Goal: Contribute content: Add original content to the website for others to see

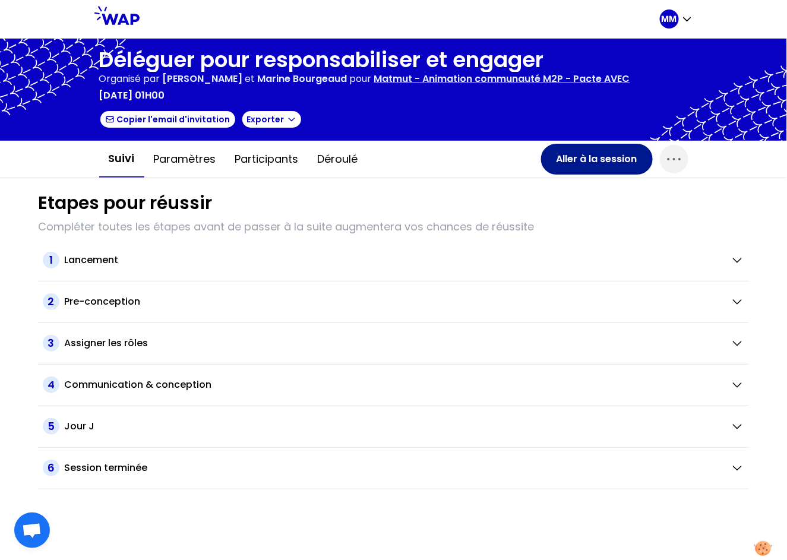
click at [600, 158] on button "Aller à la session" at bounding box center [597, 159] width 112 height 31
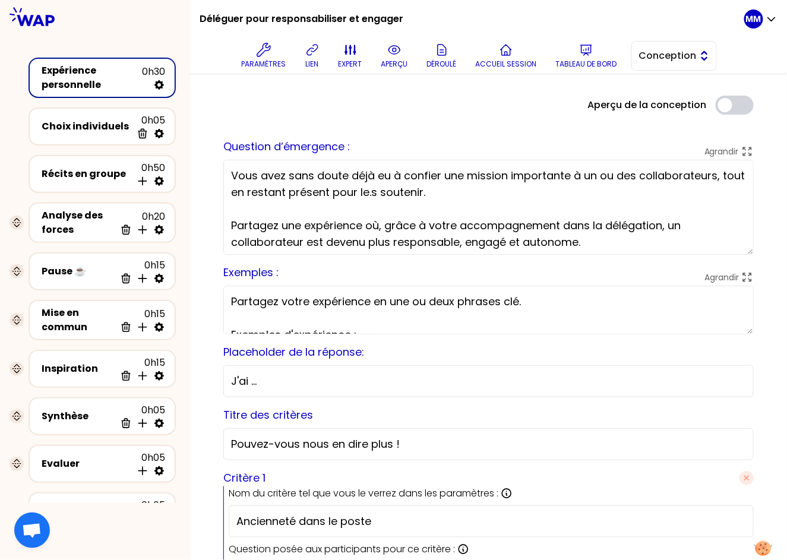
drag, startPoint x: 673, startPoint y: 49, endPoint x: 673, endPoint y: 55, distance: 6.0
click at [674, 49] on span "Conception" at bounding box center [665, 56] width 53 height 14
click at [673, 108] on span "Facilitation" at bounding box center [681, 104] width 51 height 14
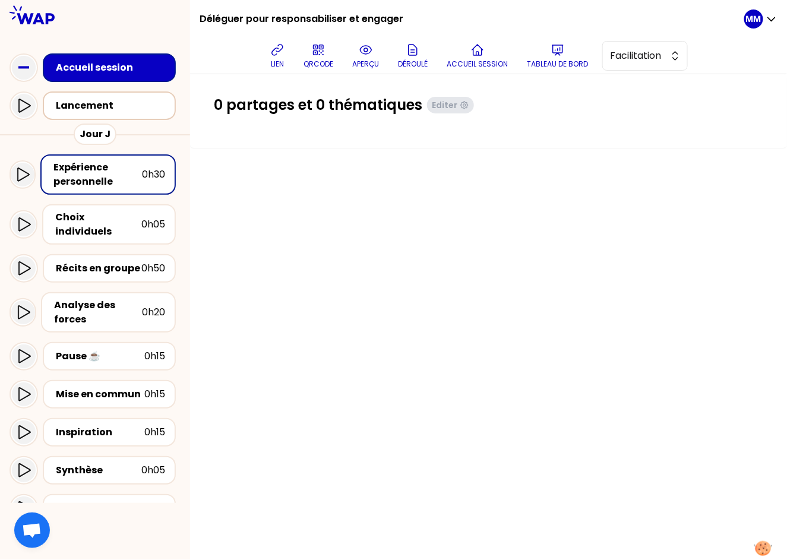
click at [140, 106] on div "Lancement" at bounding box center [113, 106] width 114 height 14
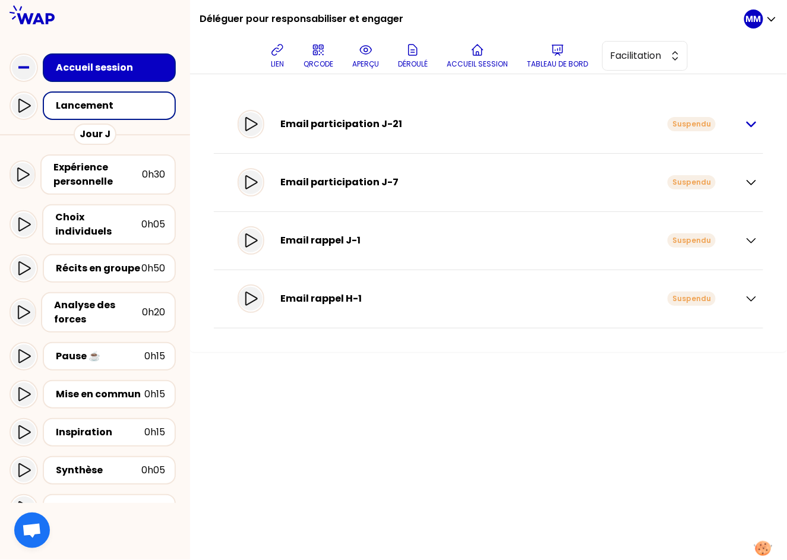
click at [754, 127] on icon "button" at bounding box center [751, 124] width 14 height 14
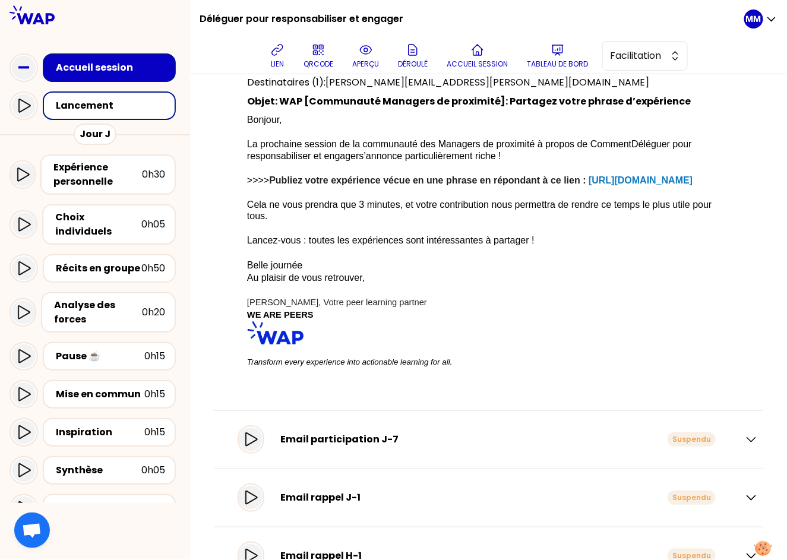
scroll to position [151, 0]
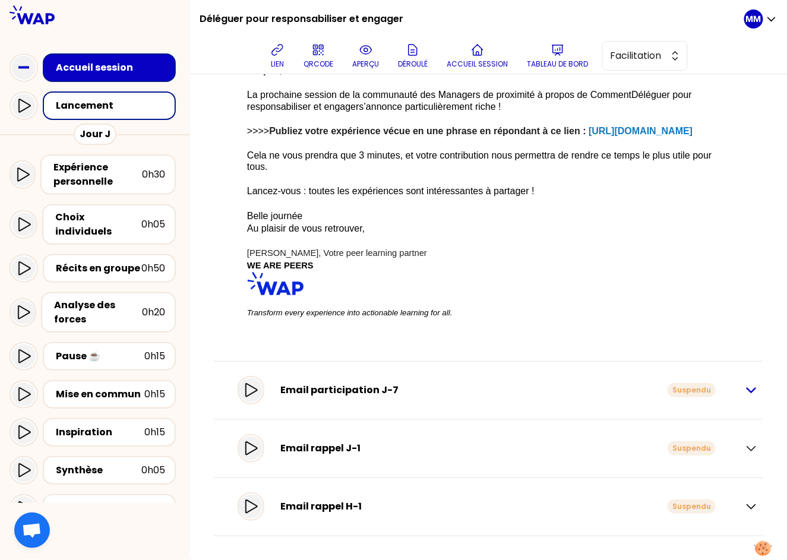
click at [744, 392] on icon "button" at bounding box center [751, 390] width 14 height 14
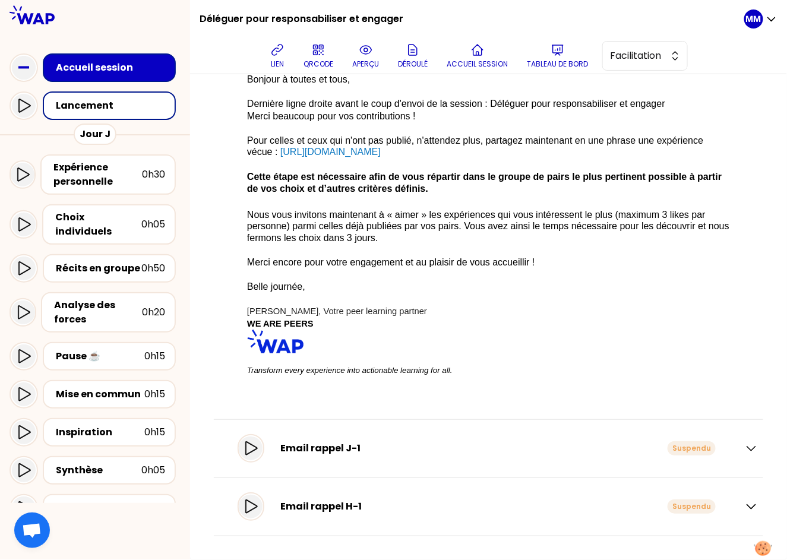
scroll to position [0, 0]
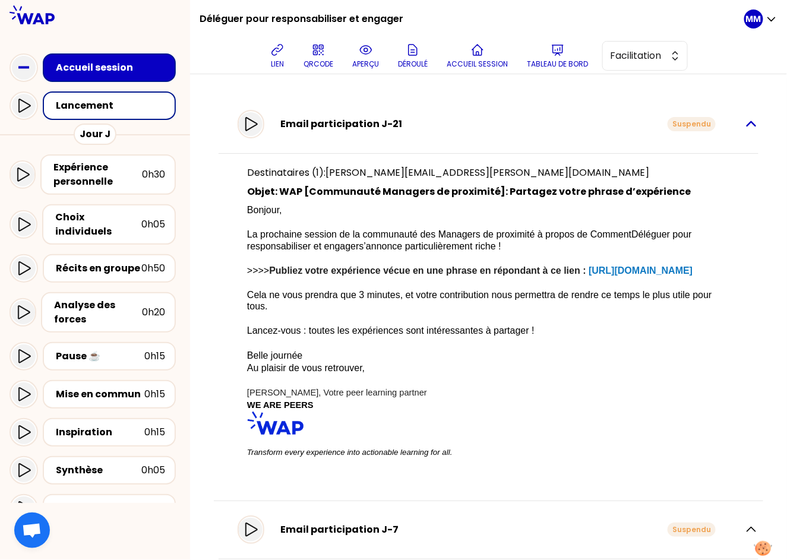
click at [744, 124] on icon "button" at bounding box center [751, 124] width 14 height 14
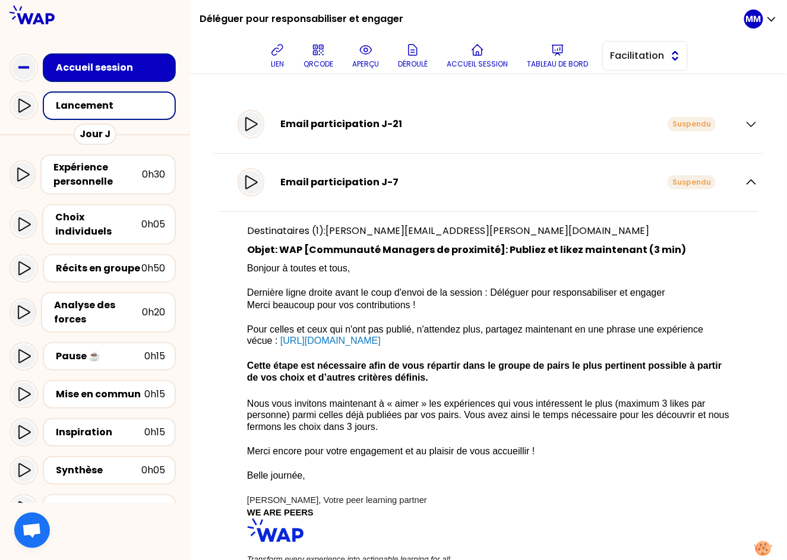
drag, startPoint x: 653, startPoint y: 56, endPoint x: 646, endPoint y: 67, distance: 13.0
click at [653, 56] on span "Facilitation" at bounding box center [636, 56] width 53 height 14
drag, startPoint x: 647, startPoint y: 90, endPoint x: 621, endPoint y: 94, distance: 26.5
click at [647, 90] on span "Conception" at bounding box center [652, 85] width 51 height 14
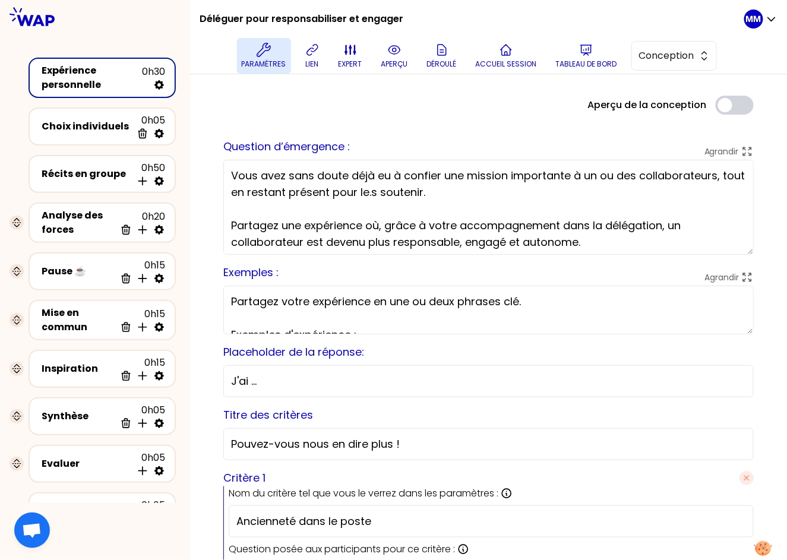
click at [278, 61] on p "Paramètres" at bounding box center [264, 64] width 45 height 10
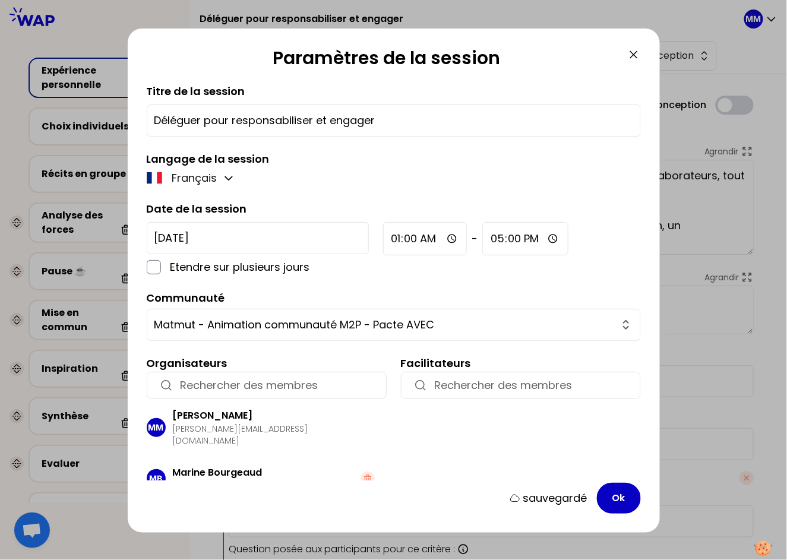
click at [632, 56] on icon at bounding box center [634, 55] width 14 height 14
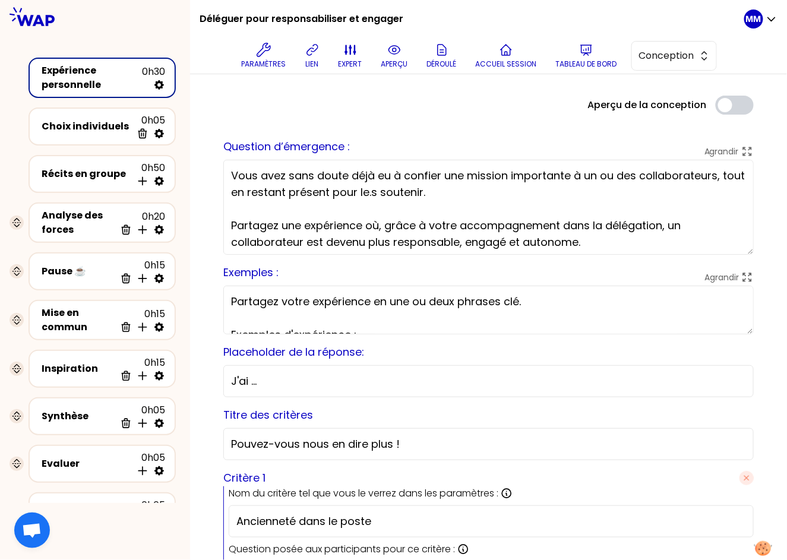
click at [725, 55] on div "Paramètres lien expert aperçu Déroulé Accueil session Tableau de bord Conception" at bounding box center [476, 56] width 535 height 36
click at [700, 60] on button "Conception" at bounding box center [675, 56] width 86 height 30
click at [696, 97] on span "Facilitation" at bounding box center [681, 104] width 51 height 14
